Goal: Information Seeking & Learning: Learn about a topic

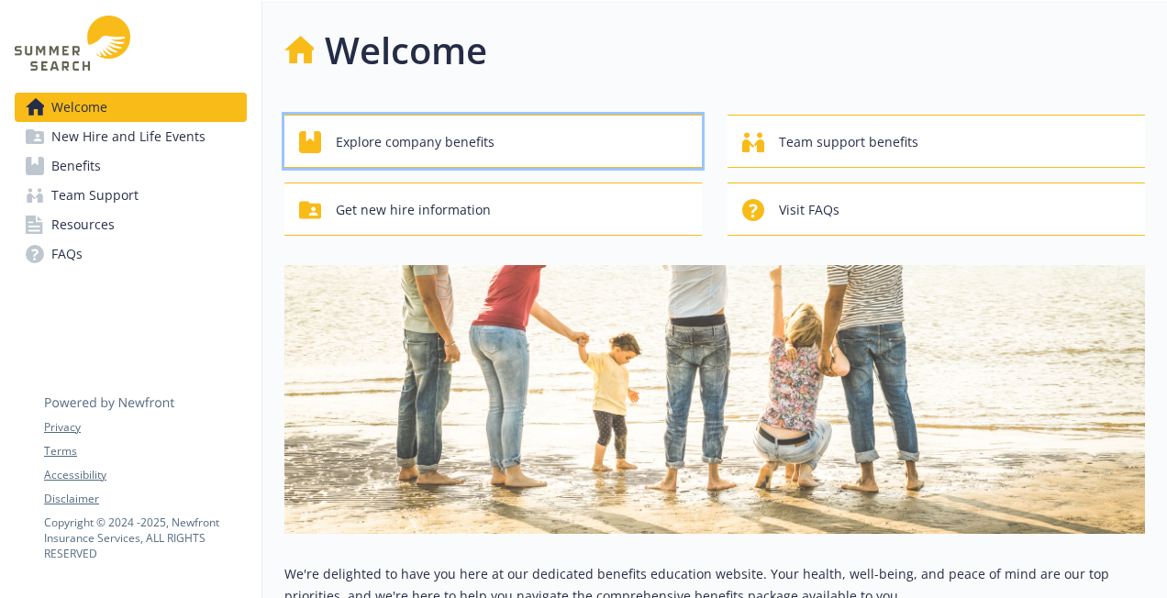
click at [374, 143] on span "Explore company benefits" at bounding box center [415, 142] width 159 height 35
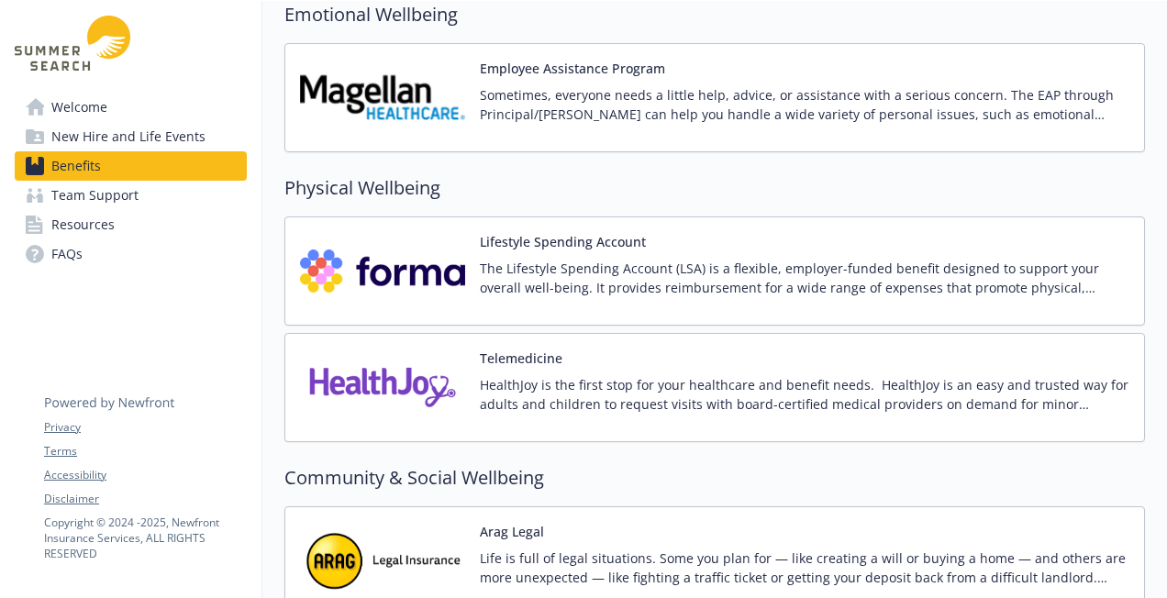
scroll to position [2204, 0]
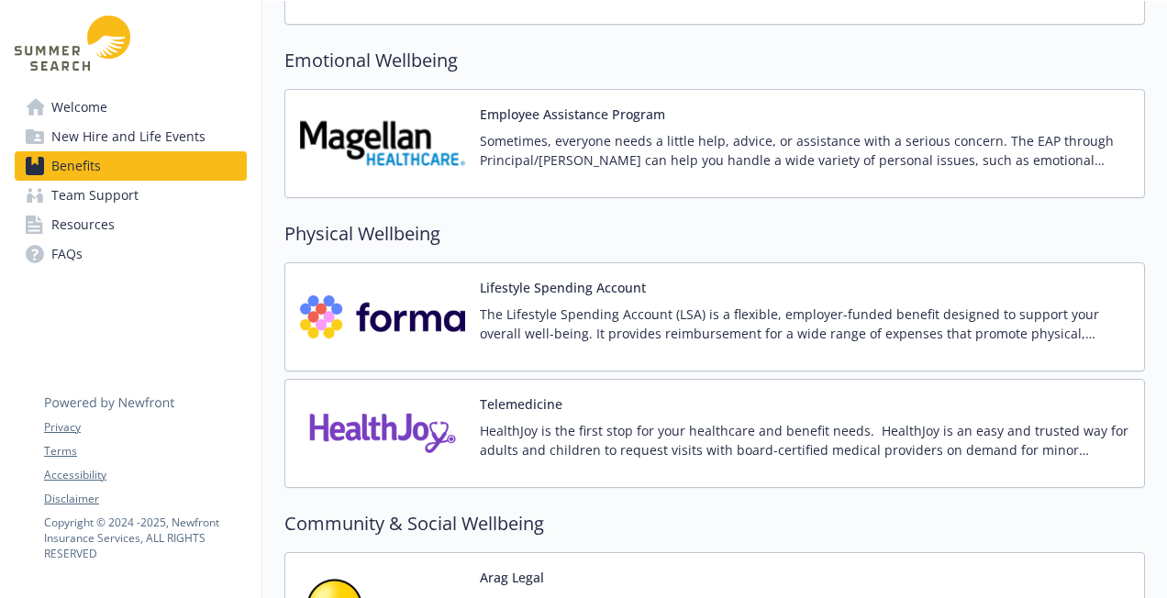
drag, startPoint x: 481, startPoint y: 283, endPoint x: 403, endPoint y: 306, distance: 81.3
click at [403, 306] on img at bounding box center [382, 317] width 165 height 78
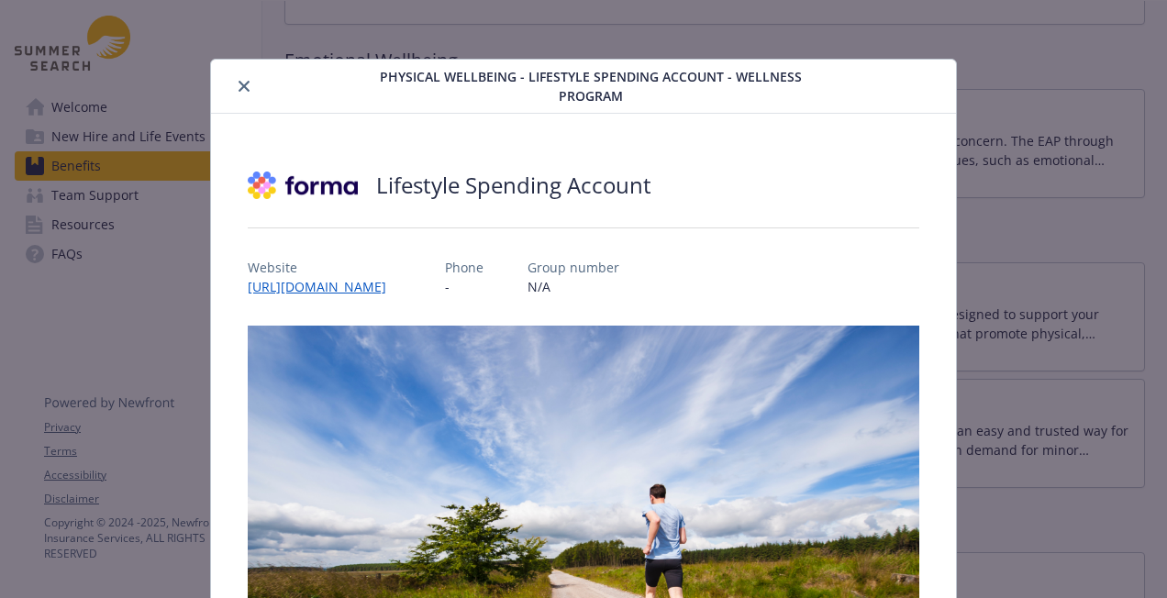
scroll to position [39, 0]
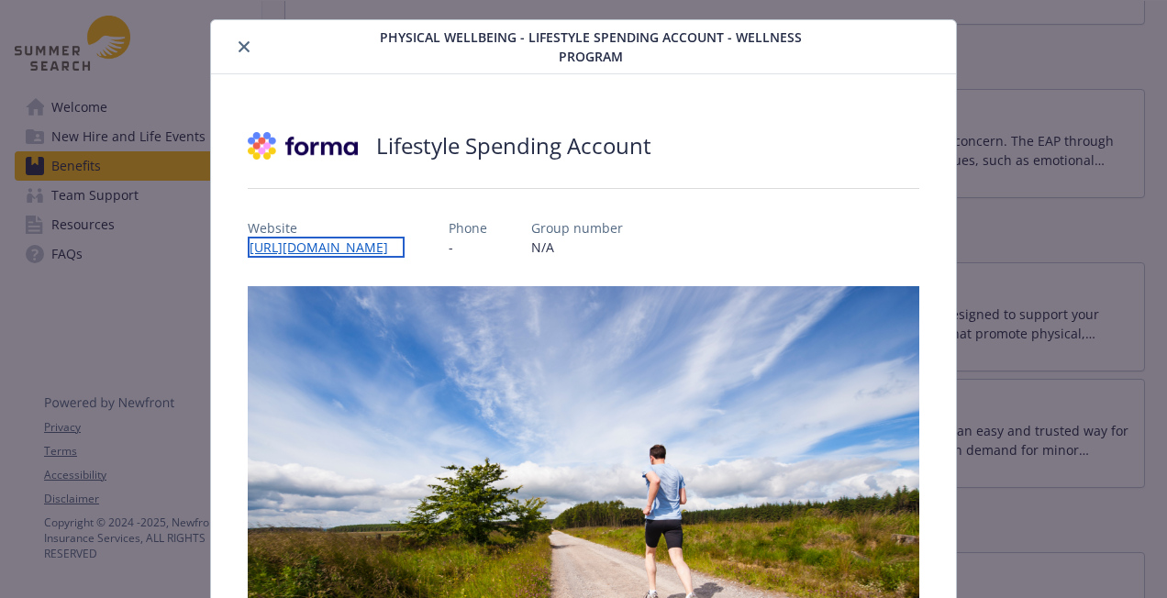
click at [345, 248] on link "[URL][DOMAIN_NAME]" at bounding box center [326, 247] width 157 height 21
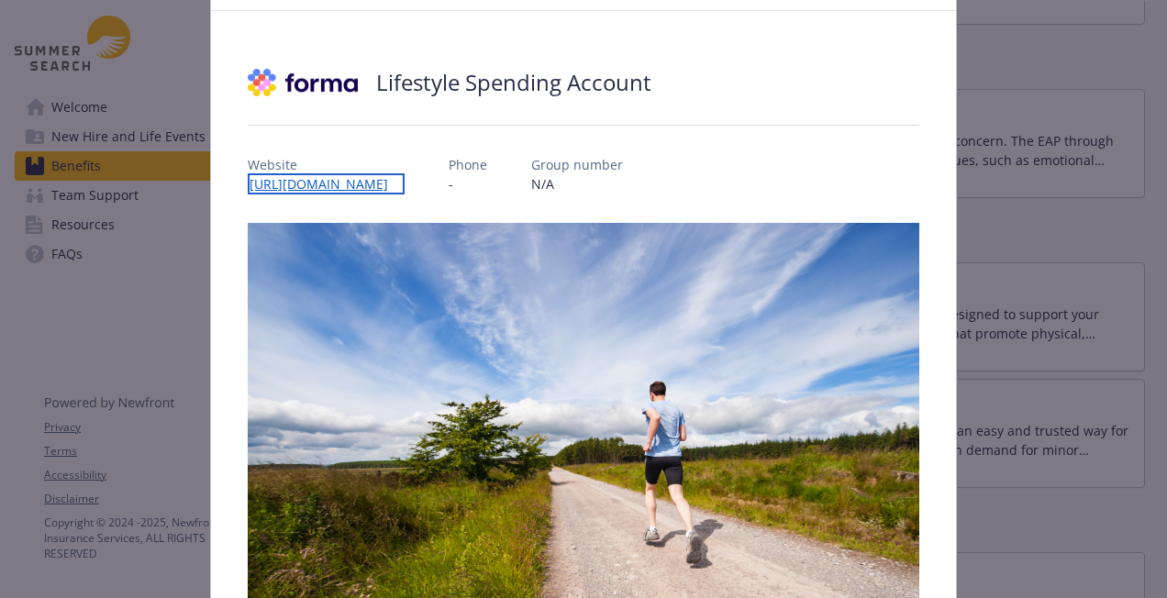
scroll to position [104, 0]
